Goal: Transaction & Acquisition: Subscribe to service/newsletter

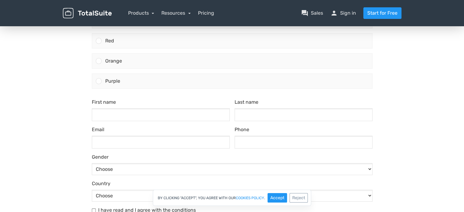
scroll to position [103, 0]
click at [88, 13] on img at bounding box center [87, 13] width 49 height 11
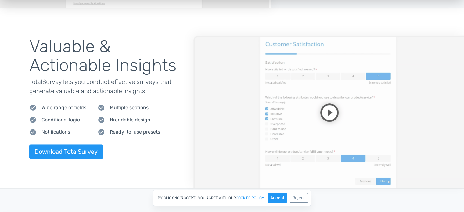
scroll to position [614, 0]
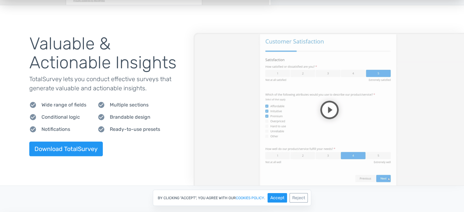
click at [420, 135] on video at bounding box center [328, 109] width 271 height 153
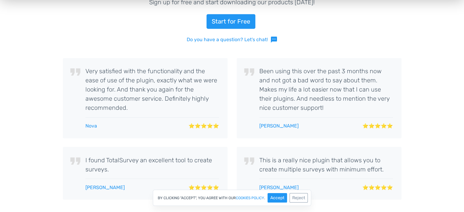
scroll to position [1018, 0]
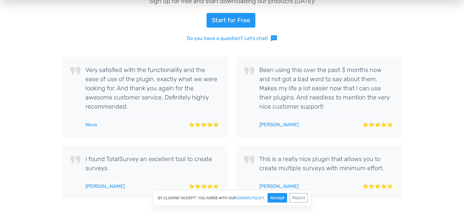
click at [418, 114] on div "Join 13,945+ Happy Customers Sign up for free and start downloading our product…" at bounding box center [232, 95] width 464 height 266
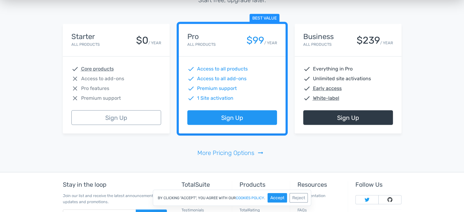
scroll to position [1278, 0]
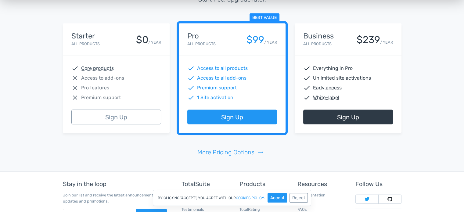
click at [167, 80] on div "check Core products close Access to add-ons close Pro features close Premium su…" at bounding box center [116, 83] width 107 height 54
click at [169, 99] on div "check Core products close Access to add-ons close Pro features close Premium su…" at bounding box center [116, 83] width 107 height 54
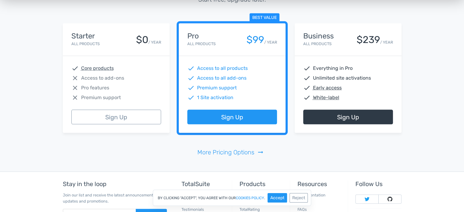
click at [174, 107] on div "Best value Pro All Products $99 / YEAR check Access to all products check Acces…" at bounding box center [232, 78] width 116 height 110
click at [177, 150] on div "Pricing Plans Start free, upgrade later. Starter All Products $0 / YEAR check C…" at bounding box center [232, 69] width 348 height 203
click at [369, 144] on div "Starter All Products $0 / YEAR check Core products close Access to add-ons clos…" at bounding box center [232, 78] width 348 height 139
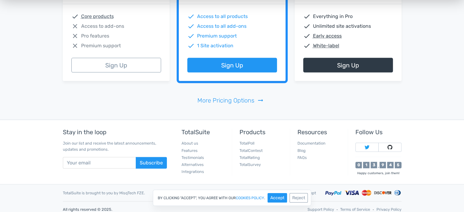
scroll to position [1334, 0]
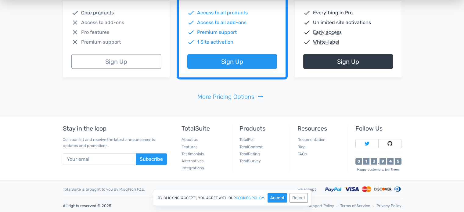
click at [433, 94] on div "Pricing Plans Start free, upgrade later. Starter All Products $0 / YEAR check C…" at bounding box center [232, 14] width 464 height 203
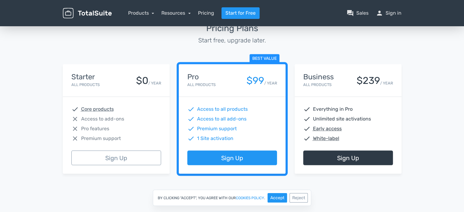
scroll to position [1237, 0]
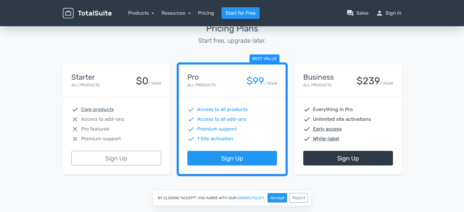
click at [431, 95] on div "Pricing Plans Start free, upgrade later. Starter All Products $0 / YEAR check C…" at bounding box center [232, 110] width 464 height 203
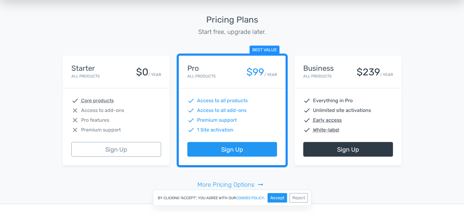
scroll to position [1244, 0]
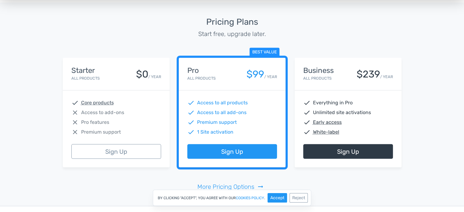
click at [431, 95] on div "Pricing Plans Start free, upgrade later. Starter All Products $0 / YEAR check C…" at bounding box center [232, 104] width 464 height 203
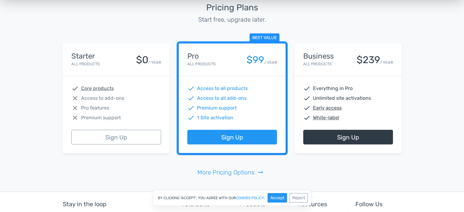
scroll to position [1260, 0]
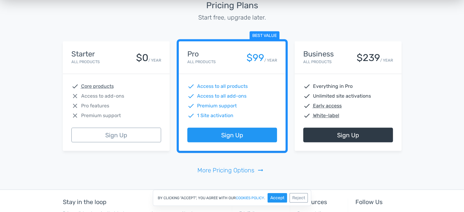
click at [431, 95] on div "Pricing Plans Start free, upgrade later. Starter All Products $0 / YEAR check C…" at bounding box center [232, 87] width 464 height 203
